Goal: Obtain resource: Obtain resource

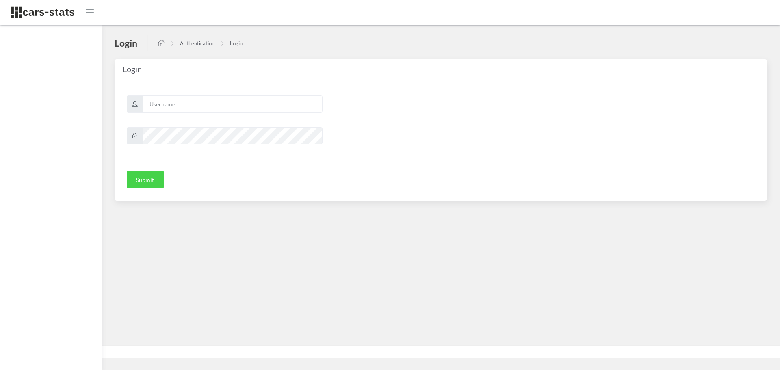
scroll to position [6, 6]
type input "skoda"
click at [145, 180] on button "Submit" at bounding box center [145, 180] width 37 height 18
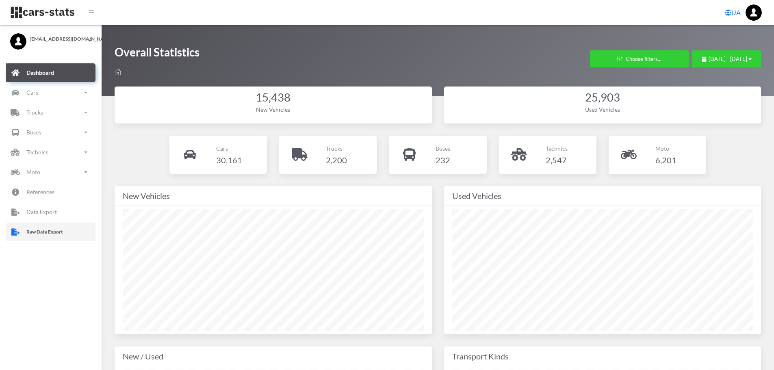
click at [61, 236] on p "Raw Data Export" at bounding box center [44, 232] width 37 height 9
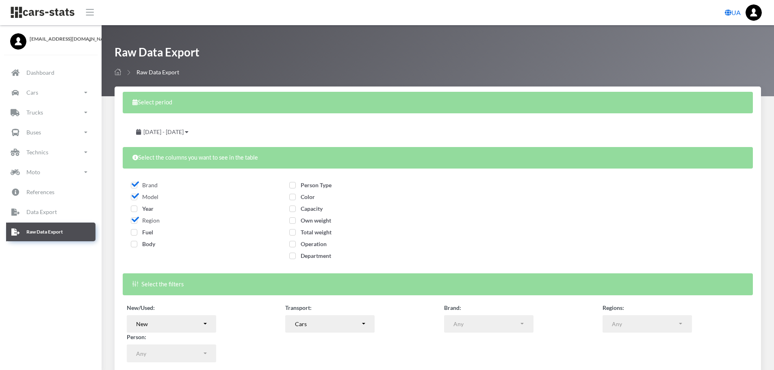
select select
click at [135, 210] on span "Year" at bounding box center [142, 208] width 23 height 7
checkbox input "true"
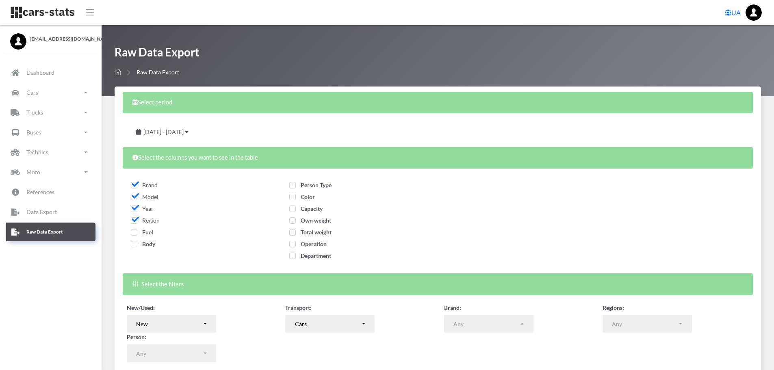
click at [134, 229] on span "Fuel" at bounding box center [142, 232] width 22 height 7
checkbox input "true"
click at [132, 243] on span "Body" at bounding box center [143, 244] width 24 height 7
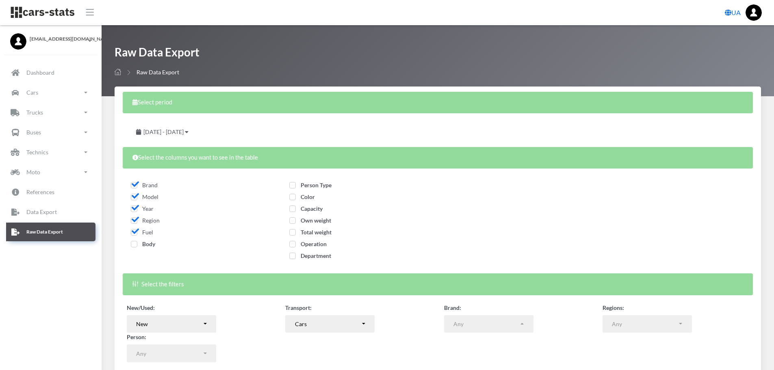
checkbox input "true"
click at [293, 186] on span "Person Type" at bounding box center [310, 185] width 42 height 7
checkbox input "true"
click at [293, 198] on span "Color" at bounding box center [302, 196] width 26 height 7
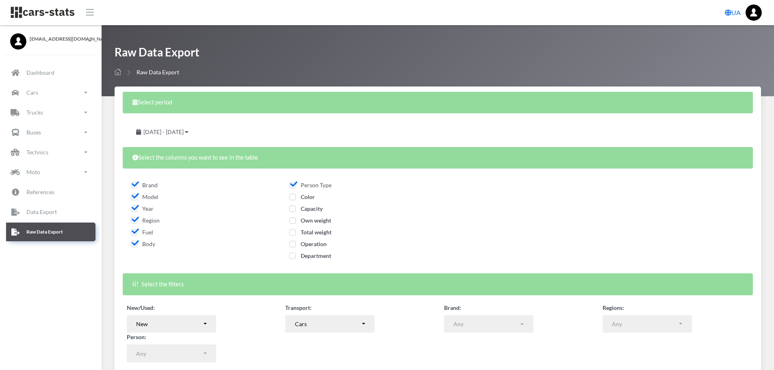
checkbox input "true"
click at [293, 211] on span "Capacity" at bounding box center [305, 208] width 33 height 7
checkbox input "true"
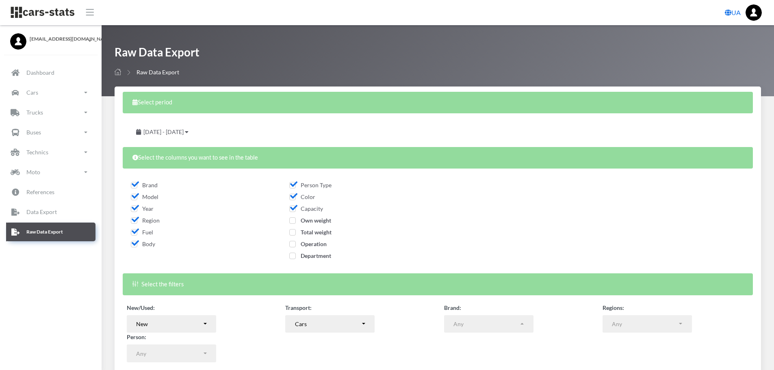
click at [292, 221] on span "Own weight" at bounding box center [310, 220] width 42 height 7
checkbox input "true"
click at [292, 233] on span "Total weight" at bounding box center [310, 232] width 42 height 7
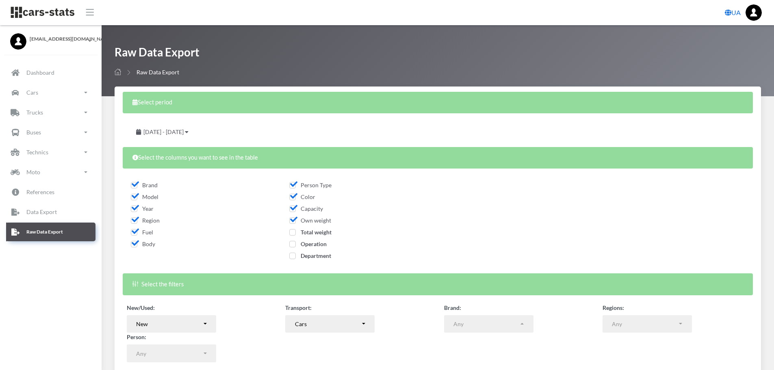
checkbox input "true"
click at [292, 243] on span "Operation" at bounding box center [307, 244] width 37 height 7
checkbox input "true"
click at [292, 258] on span "Department" at bounding box center [310, 255] width 42 height 7
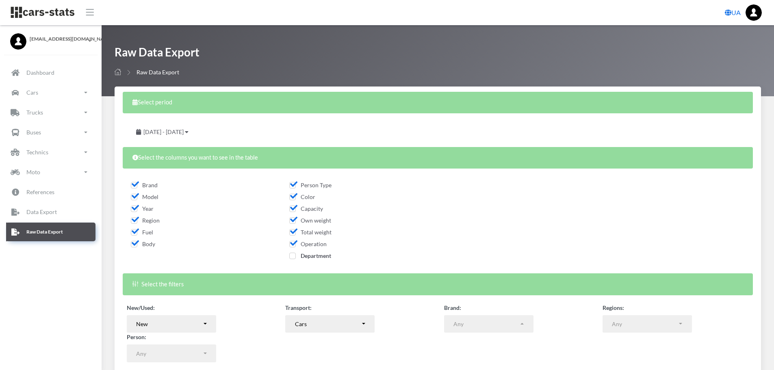
checkbox input "true"
click at [198, 135] on div "July 28, 2025 - August 27, 2025" at bounding box center [163, 132] width 72 height 18
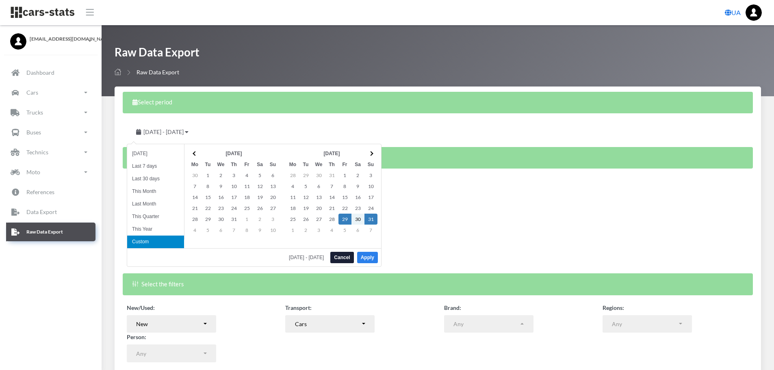
click at [366, 257] on button "Apply" at bounding box center [367, 257] width 21 height 11
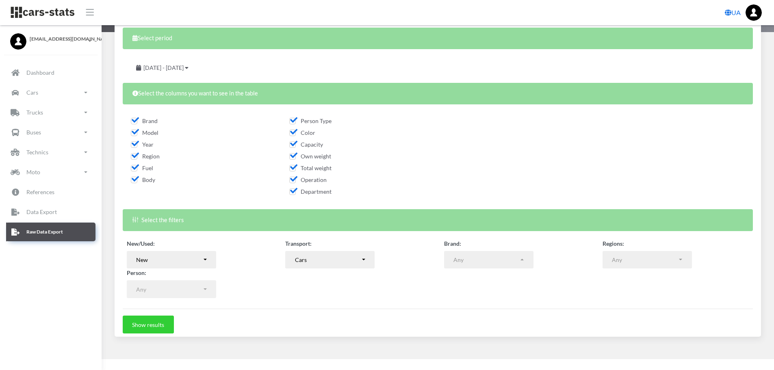
scroll to position [65, 0]
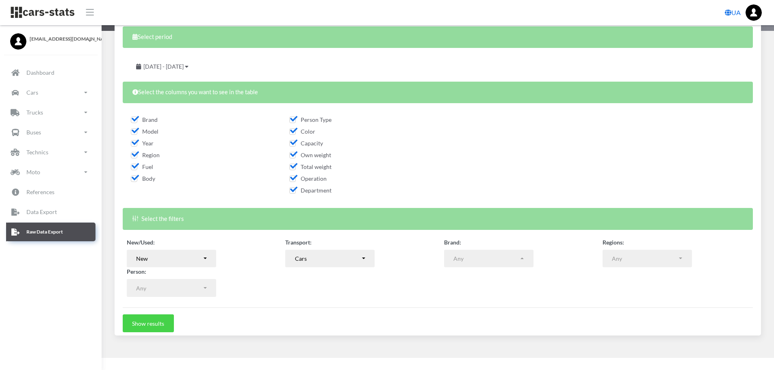
drag, startPoint x: 152, startPoint y: 321, endPoint x: 365, endPoint y: 322, distance: 212.6
click at [154, 322] on button "Show results" at bounding box center [148, 324] width 51 height 18
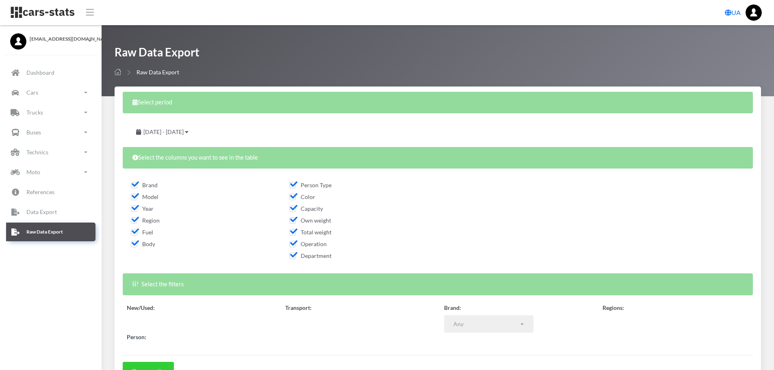
select select
select select "50"
select select
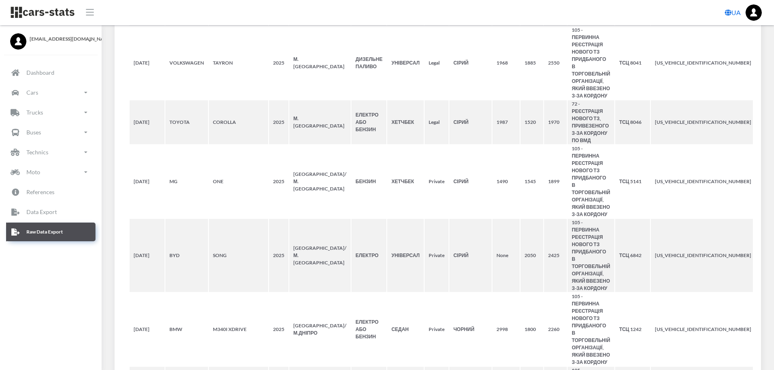
scroll to position [0, 0]
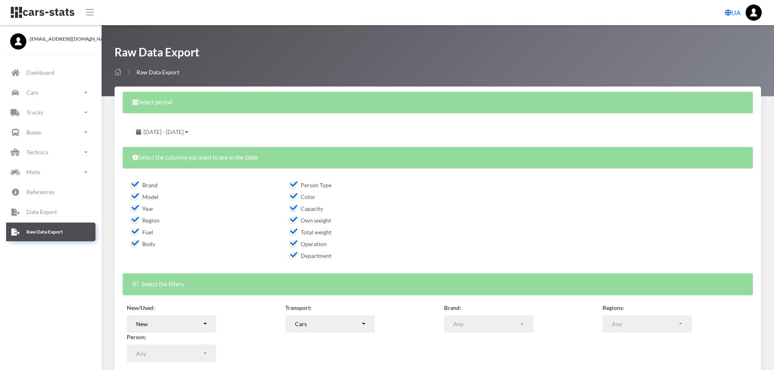
click at [184, 133] on span "August 29, 2025 - August 31, 2025" at bounding box center [163, 131] width 40 height 7
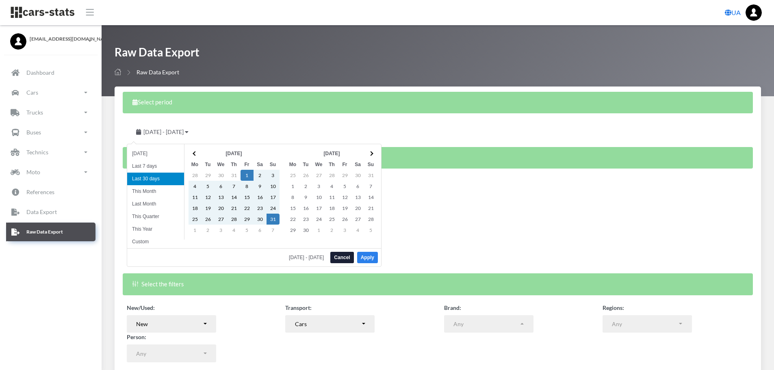
click at [370, 257] on button "Apply" at bounding box center [367, 257] width 21 height 11
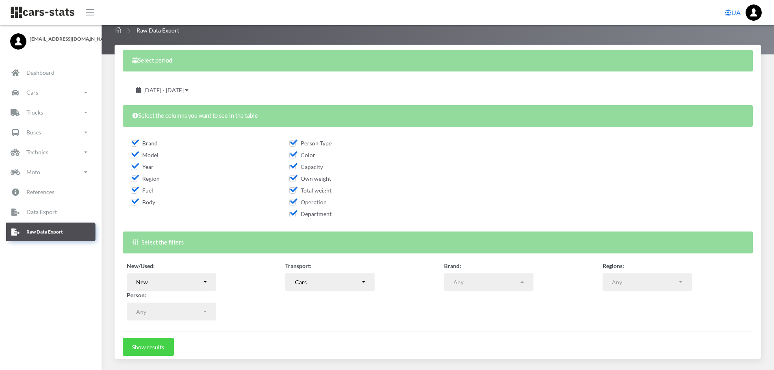
scroll to position [122, 0]
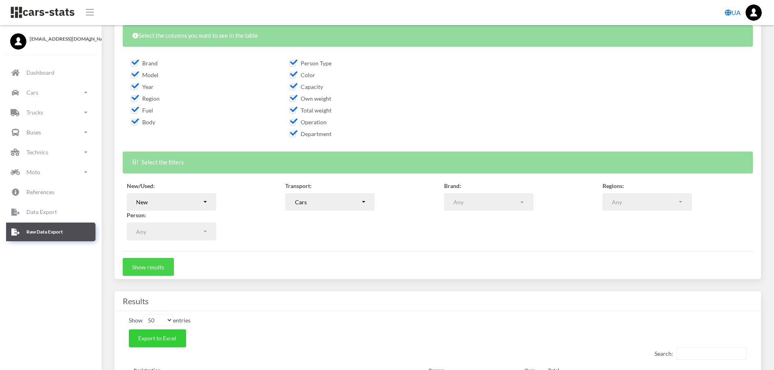
click at [156, 268] on button "Show results" at bounding box center [148, 267] width 51 height 18
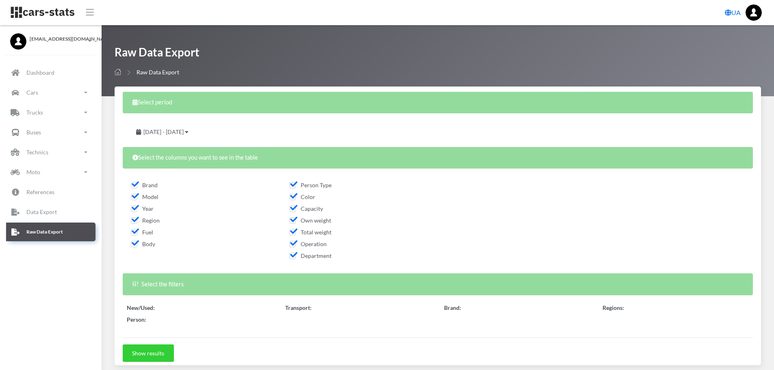
select select "50"
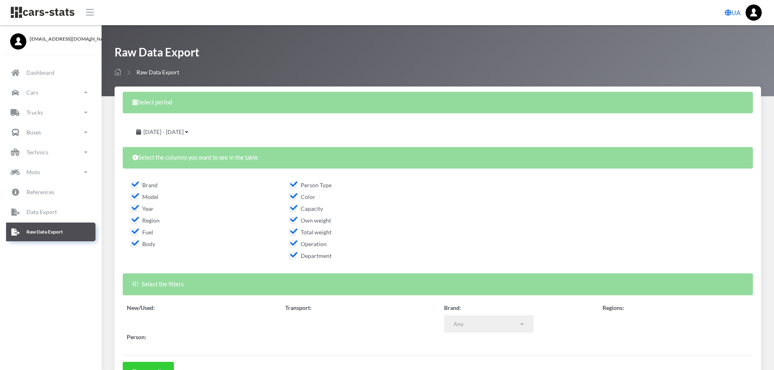
select select
